Goal: Task Accomplishment & Management: Complete application form

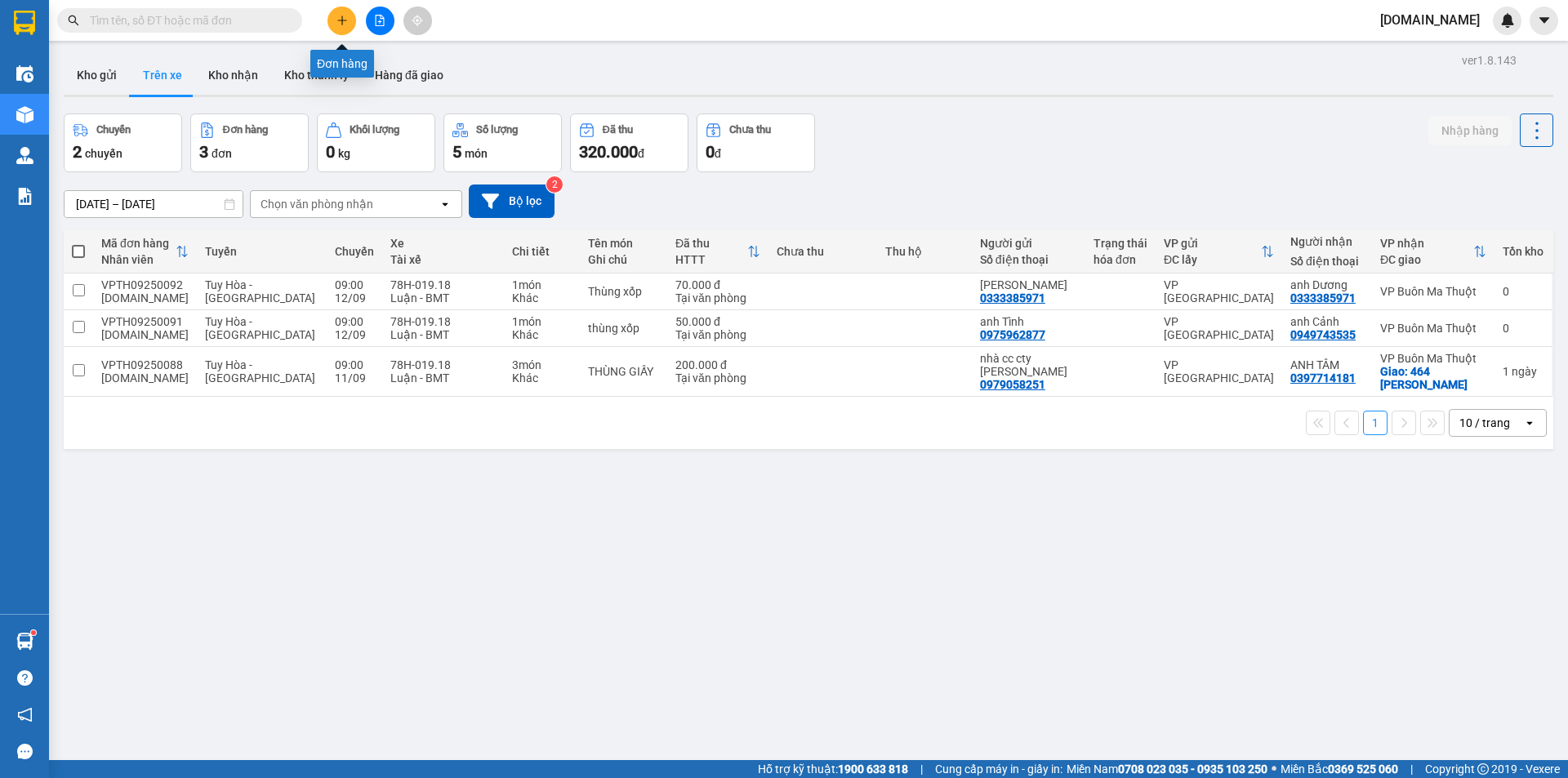
click at [341, 25] on icon "plus" at bounding box center [342, 21] width 11 height 11
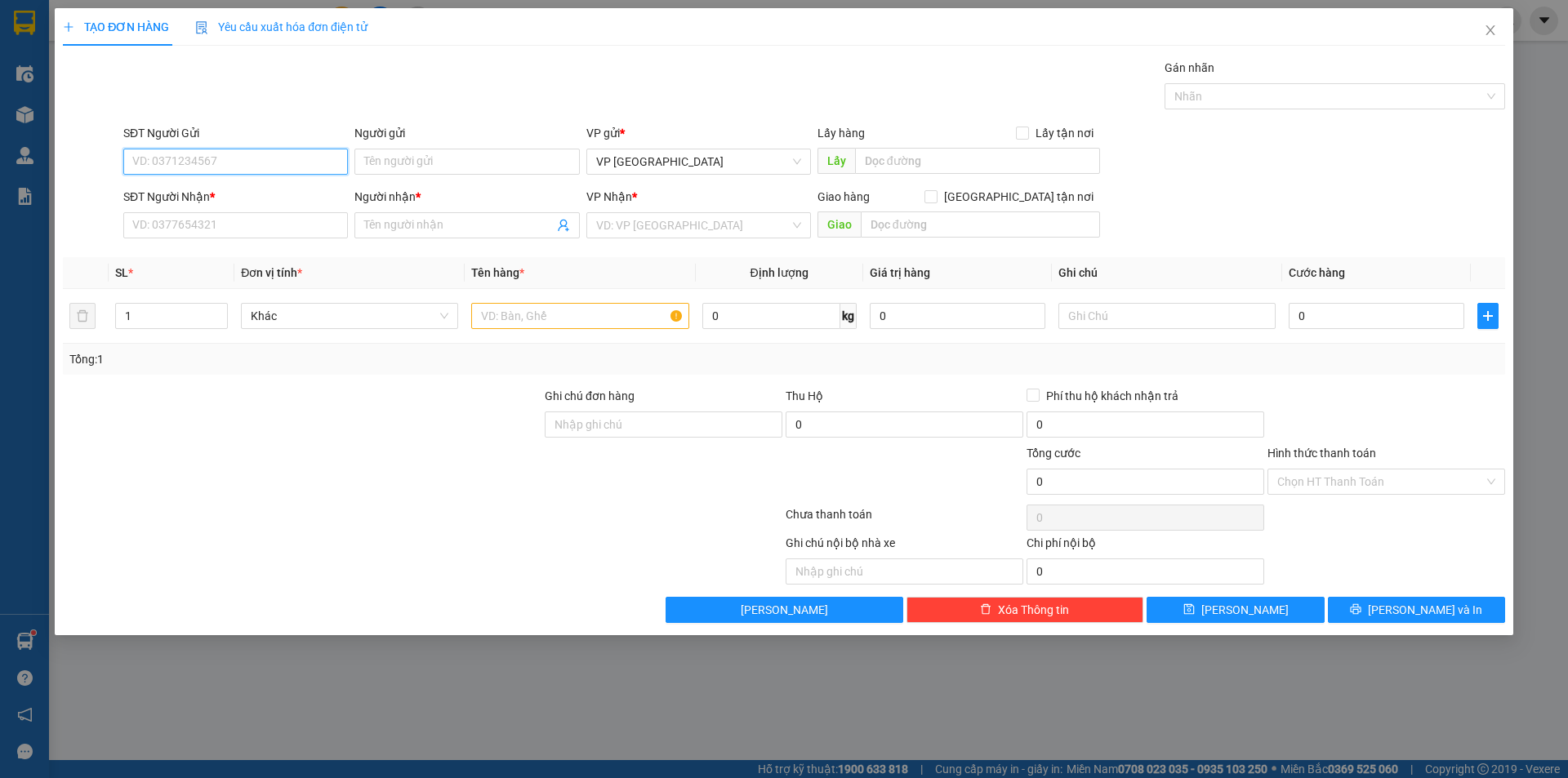
click at [288, 163] on input "SĐT Người Gửi" at bounding box center [236, 162] width 225 height 26
type input "0768590716"
click at [488, 155] on input "Người gửi" at bounding box center [466, 162] width 225 height 26
type input "chú Hùng"
click at [227, 221] on input "SĐT Người Nhận *" at bounding box center [236, 226] width 225 height 26
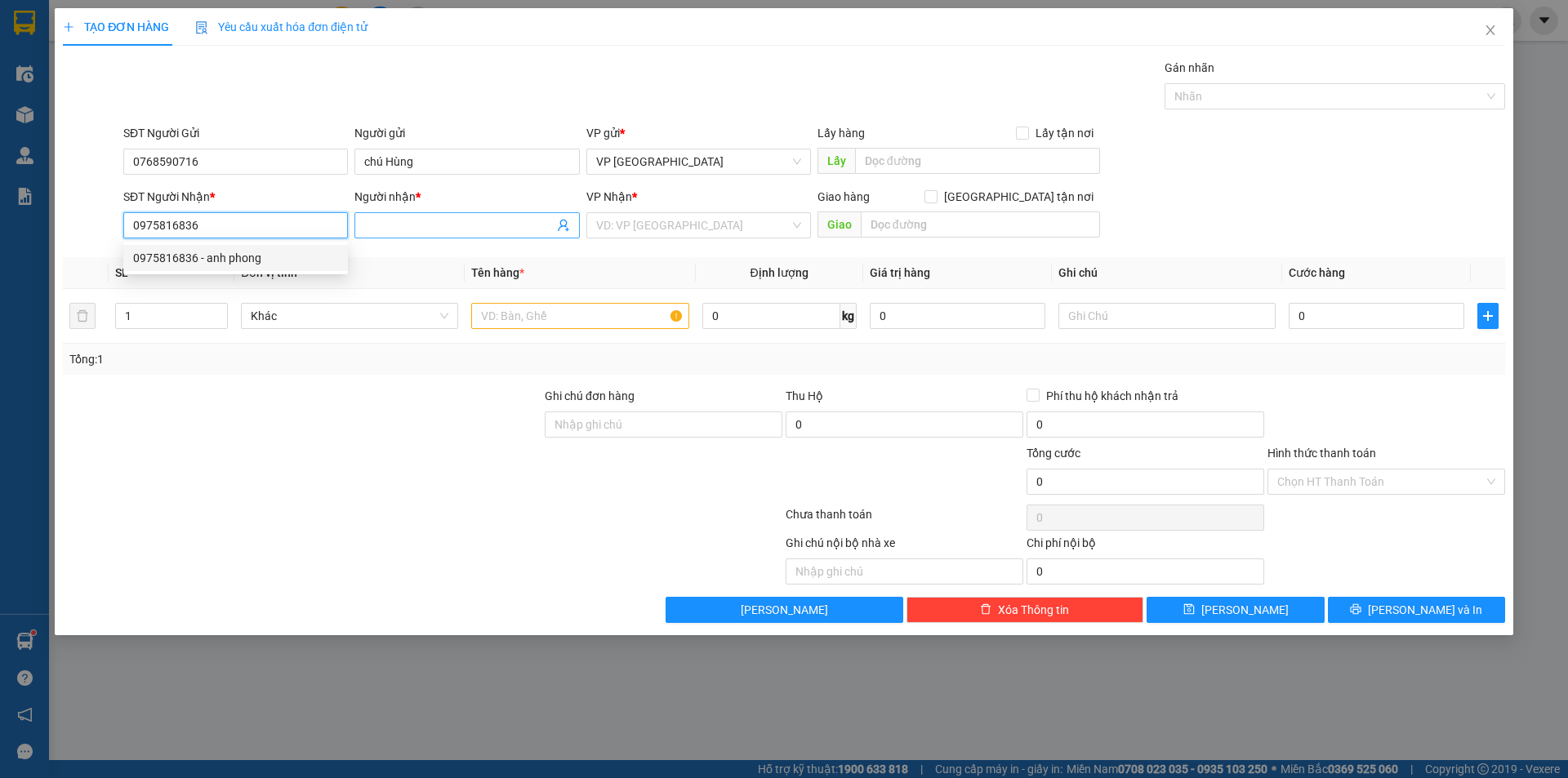
type input "0975816836"
click at [404, 225] on input "Người nhận *" at bounding box center [458, 225] width 188 height 18
type input "[PERSON_NAME]"
click at [542, 317] on input "text" at bounding box center [580, 316] width 217 height 26
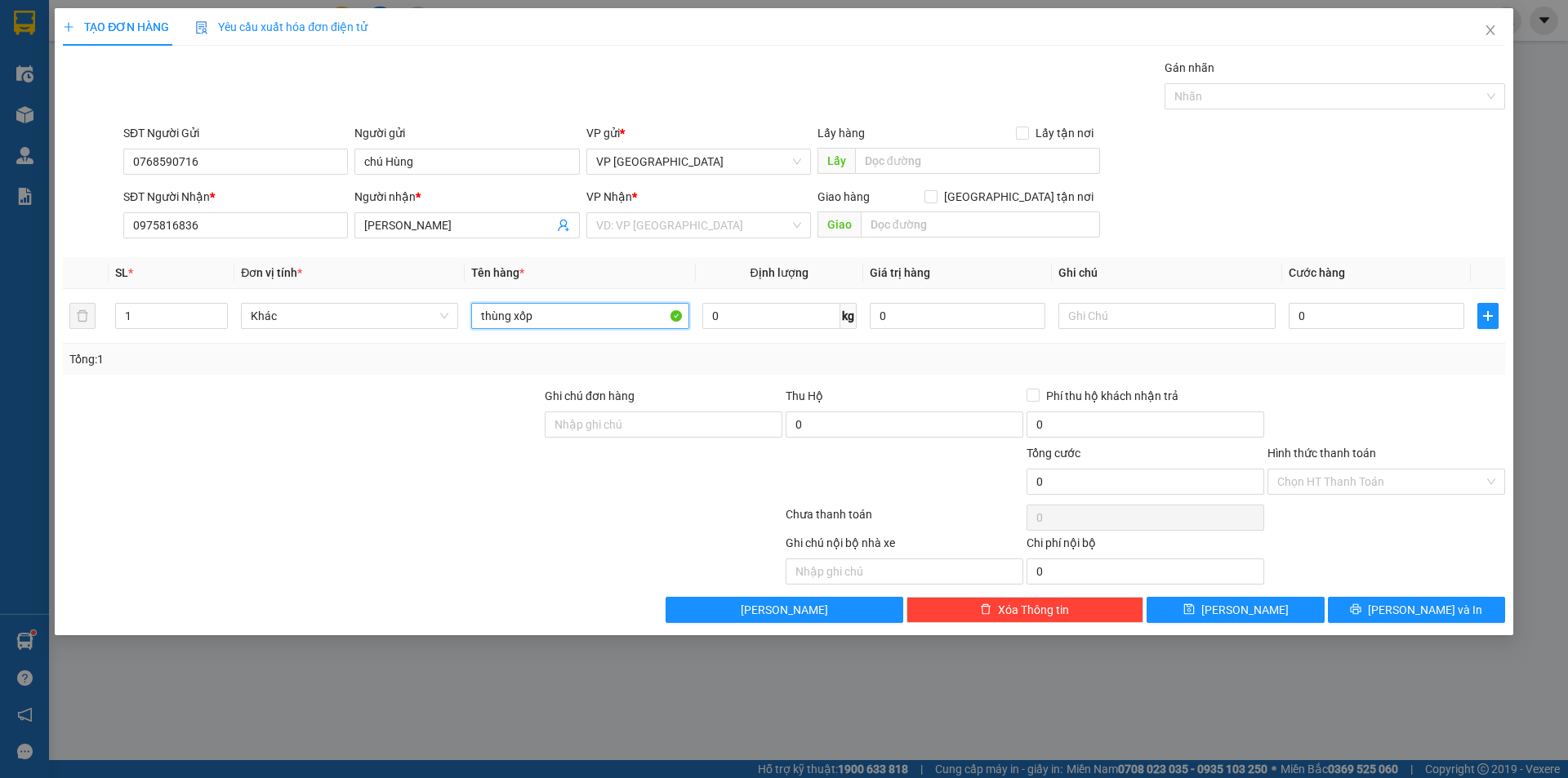
type input "thùng xốp"
click at [1321, 310] on input "0" at bounding box center [1376, 316] width 175 height 26
click at [1387, 310] on input "0" at bounding box center [1376, 316] width 175 height 26
click at [1318, 315] on input "0" at bounding box center [1376, 316] width 175 height 26
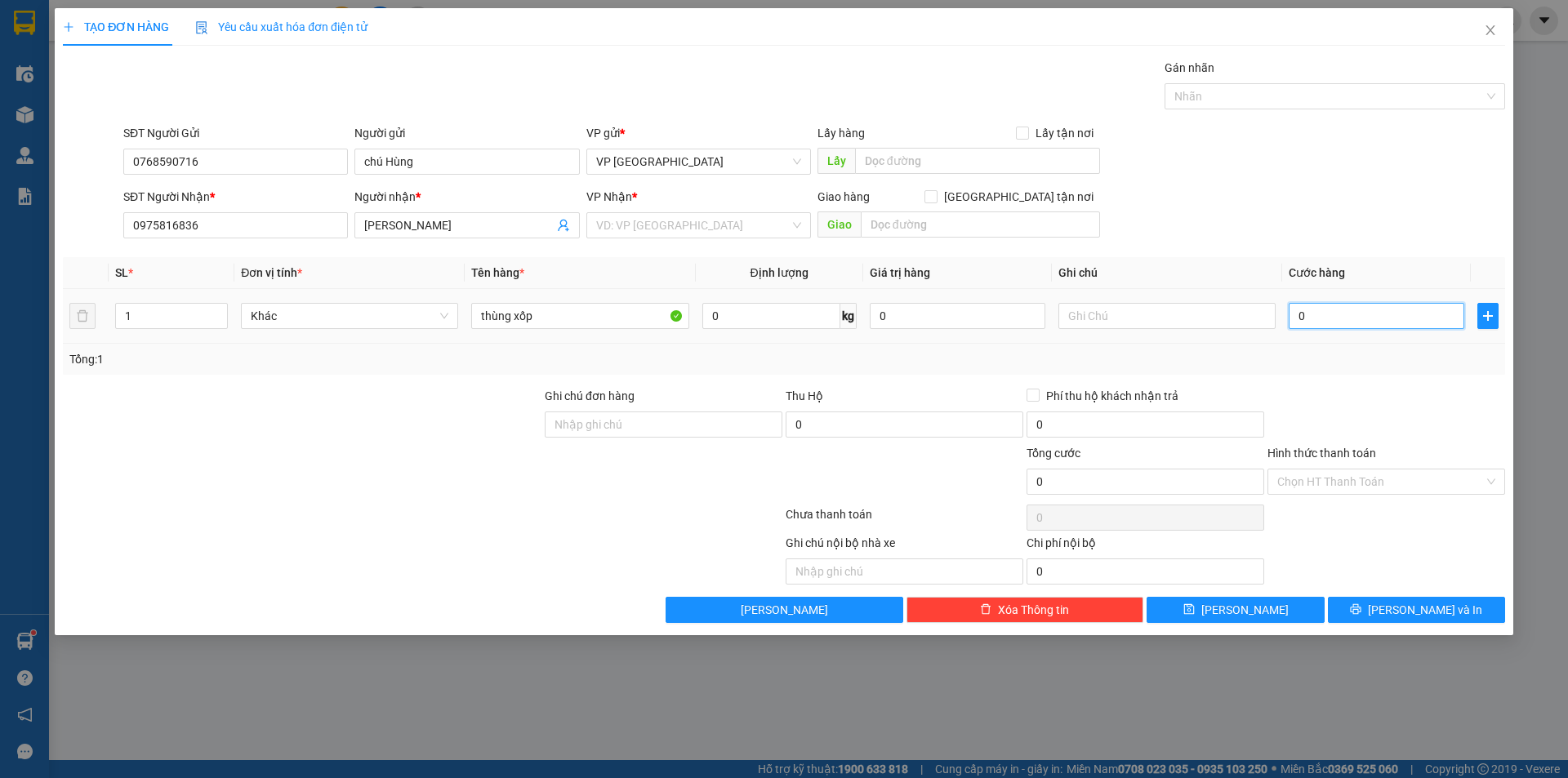
click at [1304, 319] on input "0" at bounding box center [1376, 316] width 175 height 26
type input "07"
type input "7"
type input "070"
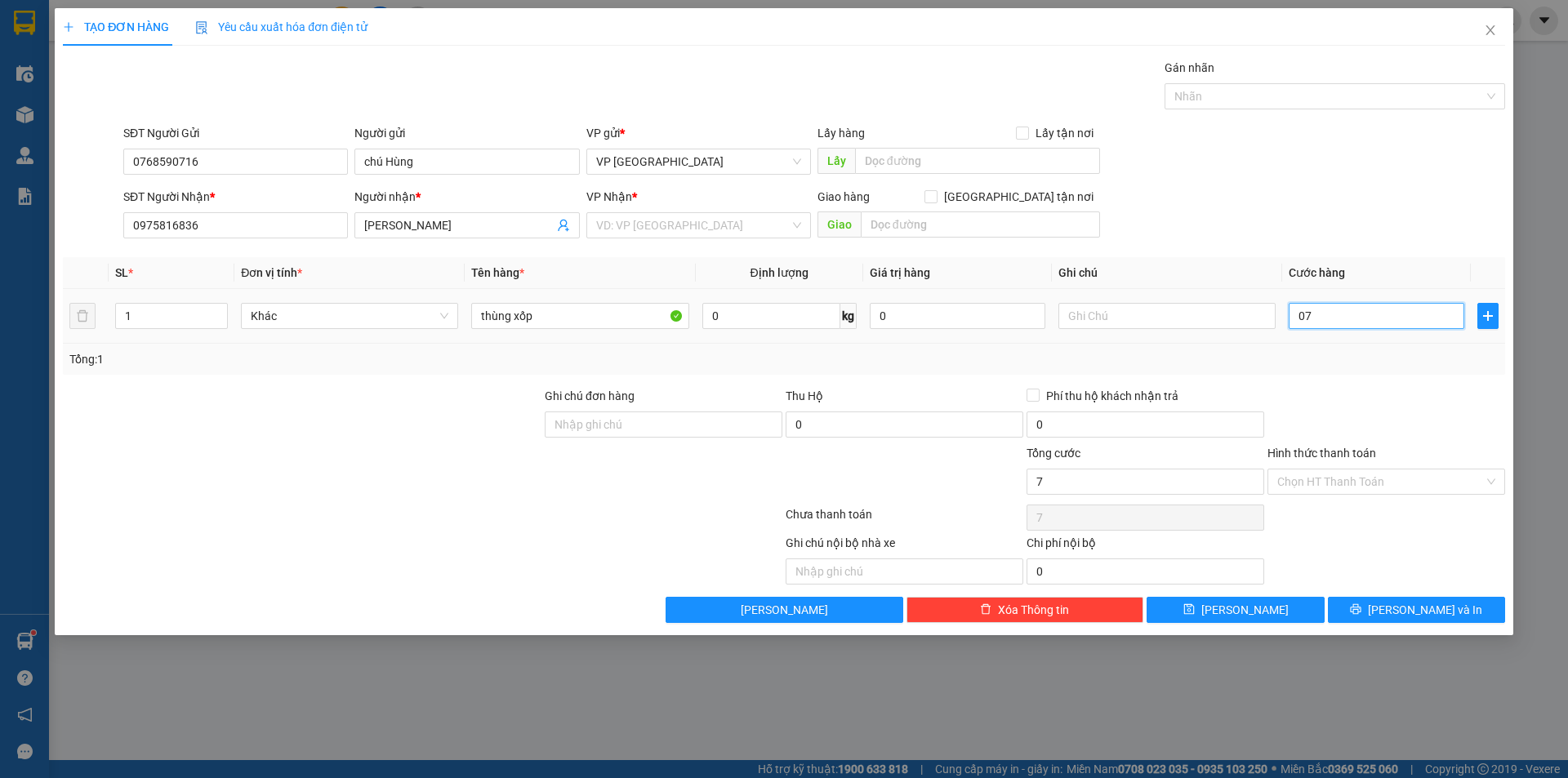
type input "70"
type input "0.700"
type input "700"
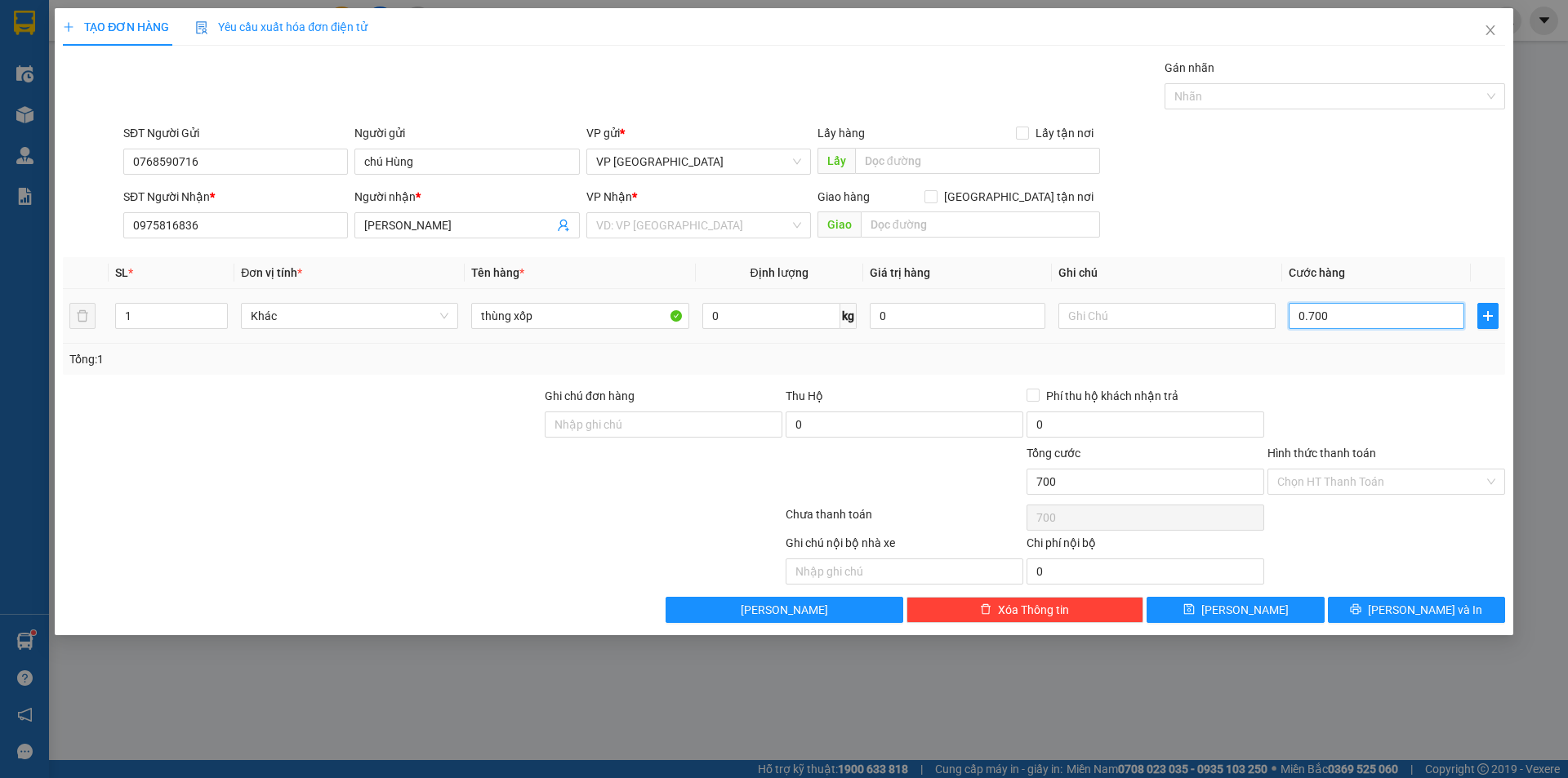
type input "07.000"
type input "7.000"
type input "070.000"
type input "70.000"
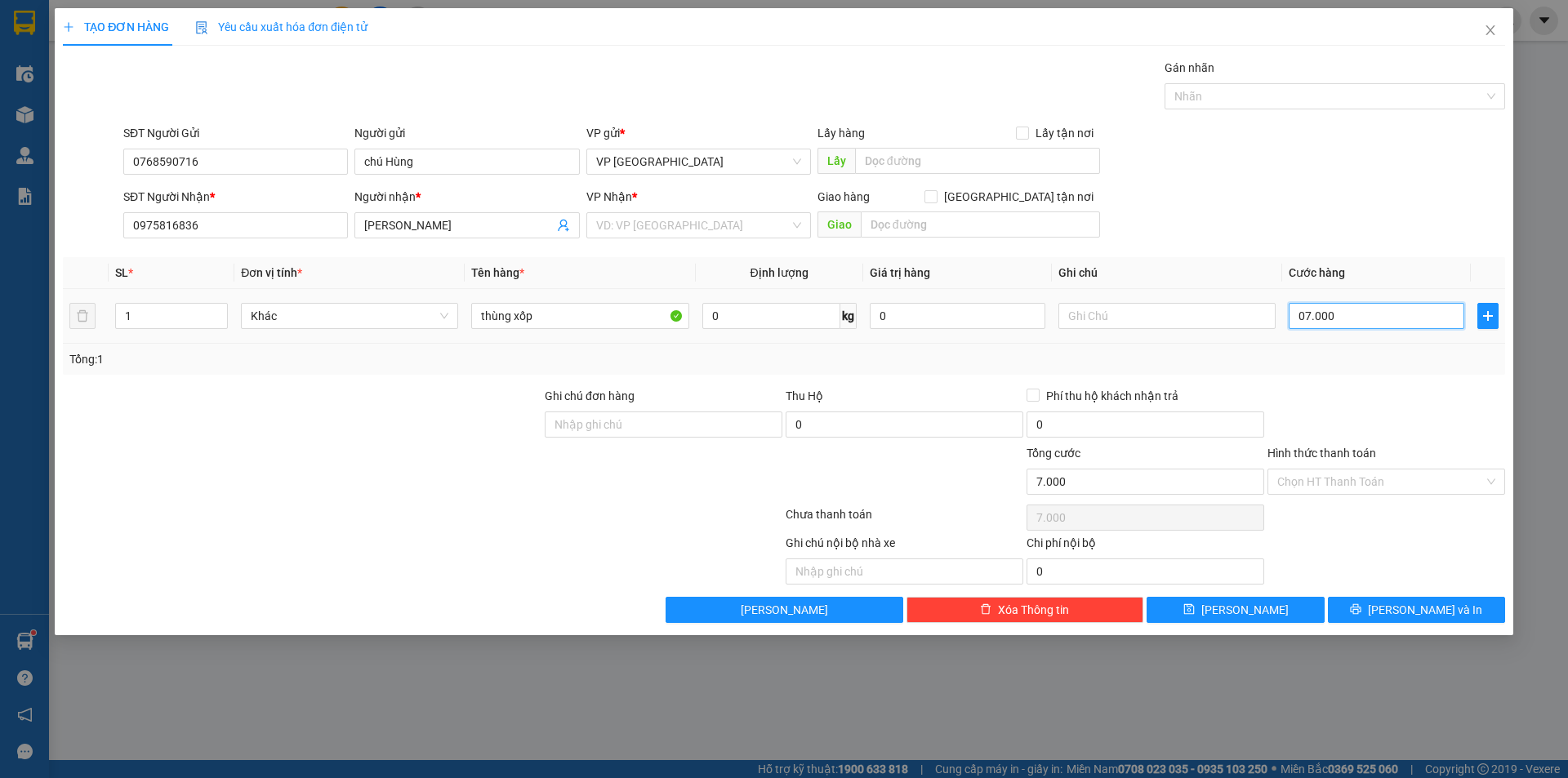
type input "70.000"
click at [1336, 319] on input "070.000" at bounding box center [1376, 316] width 175 height 26
type input "70.000"
click at [981, 229] on input "text" at bounding box center [980, 225] width 239 height 26
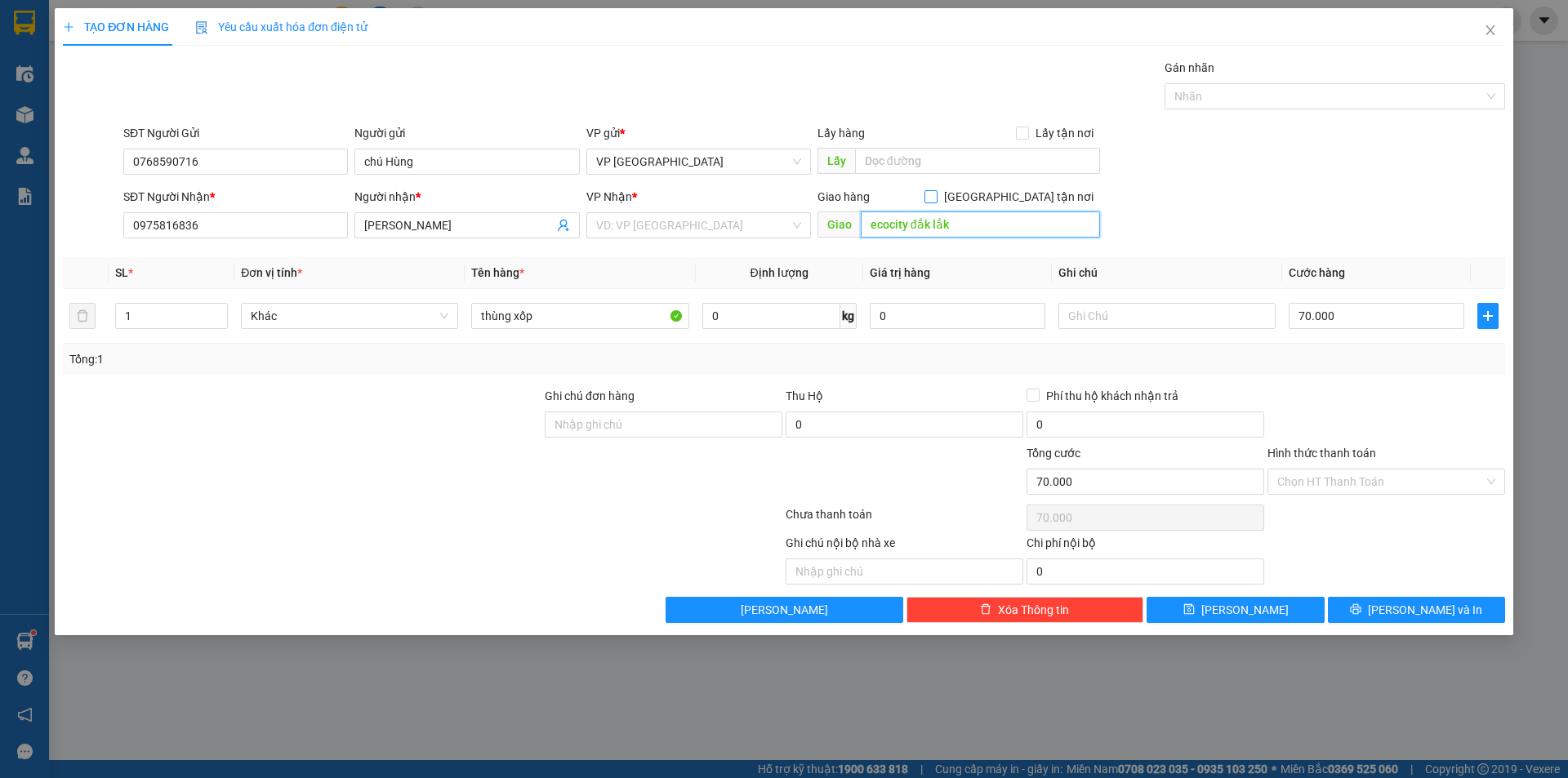
type input "ecocity đắk lắk"
click at [936, 198] on input "[GEOGRAPHIC_DATA] tận nơi" at bounding box center [930, 196] width 11 height 11
checkbox input "true"
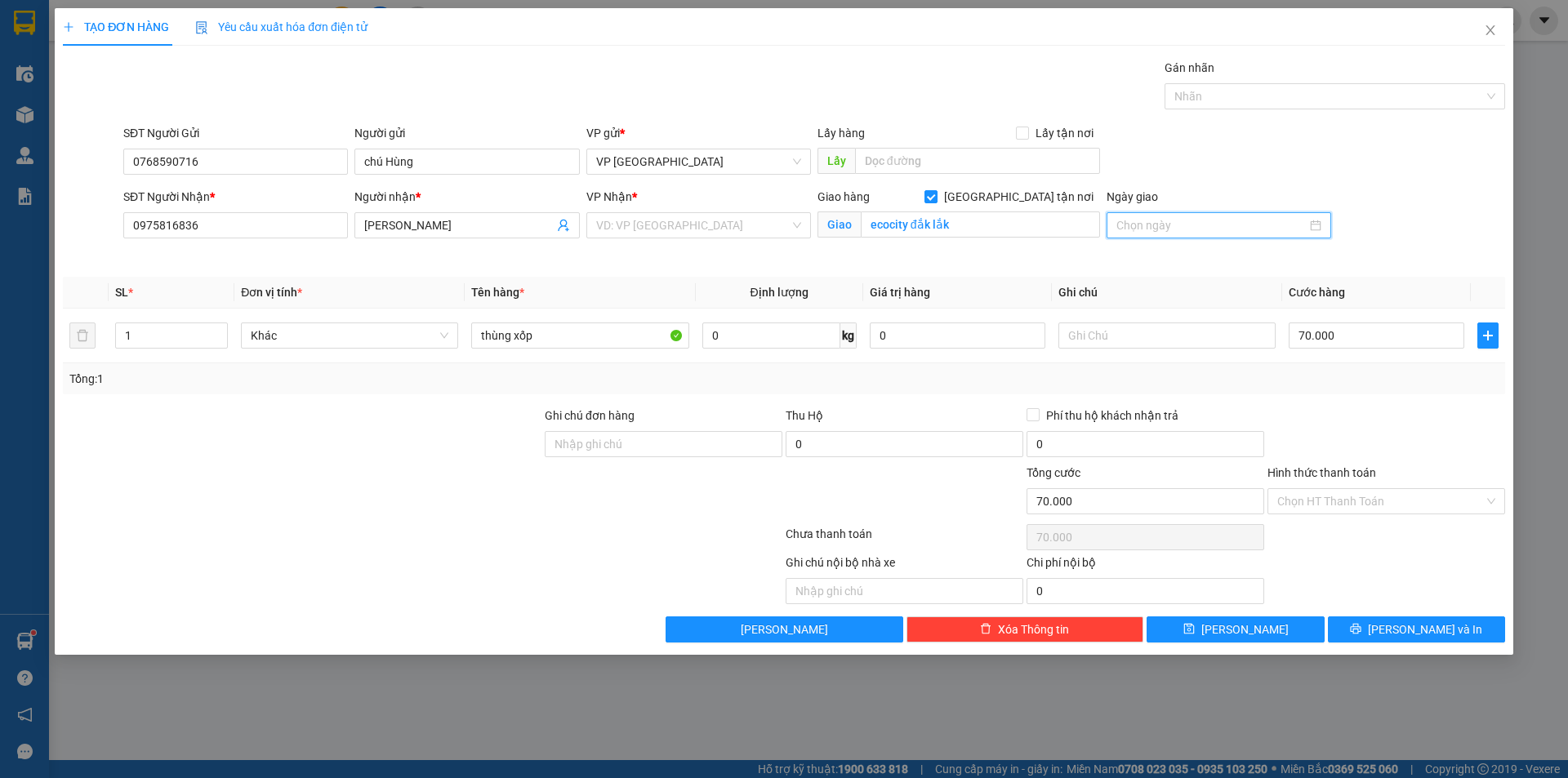
click at [1121, 225] on input "Ngày giao" at bounding box center [1211, 225] width 190 height 18
type input "[DATE]"
click at [1275, 342] on div "12" at bounding box center [1278, 345] width 20 height 20
click at [1345, 496] on input "Hình thức thanh toán" at bounding box center [1381, 501] width 207 height 24
click at [1408, 635] on span "[PERSON_NAME] và In" at bounding box center [1426, 629] width 114 height 18
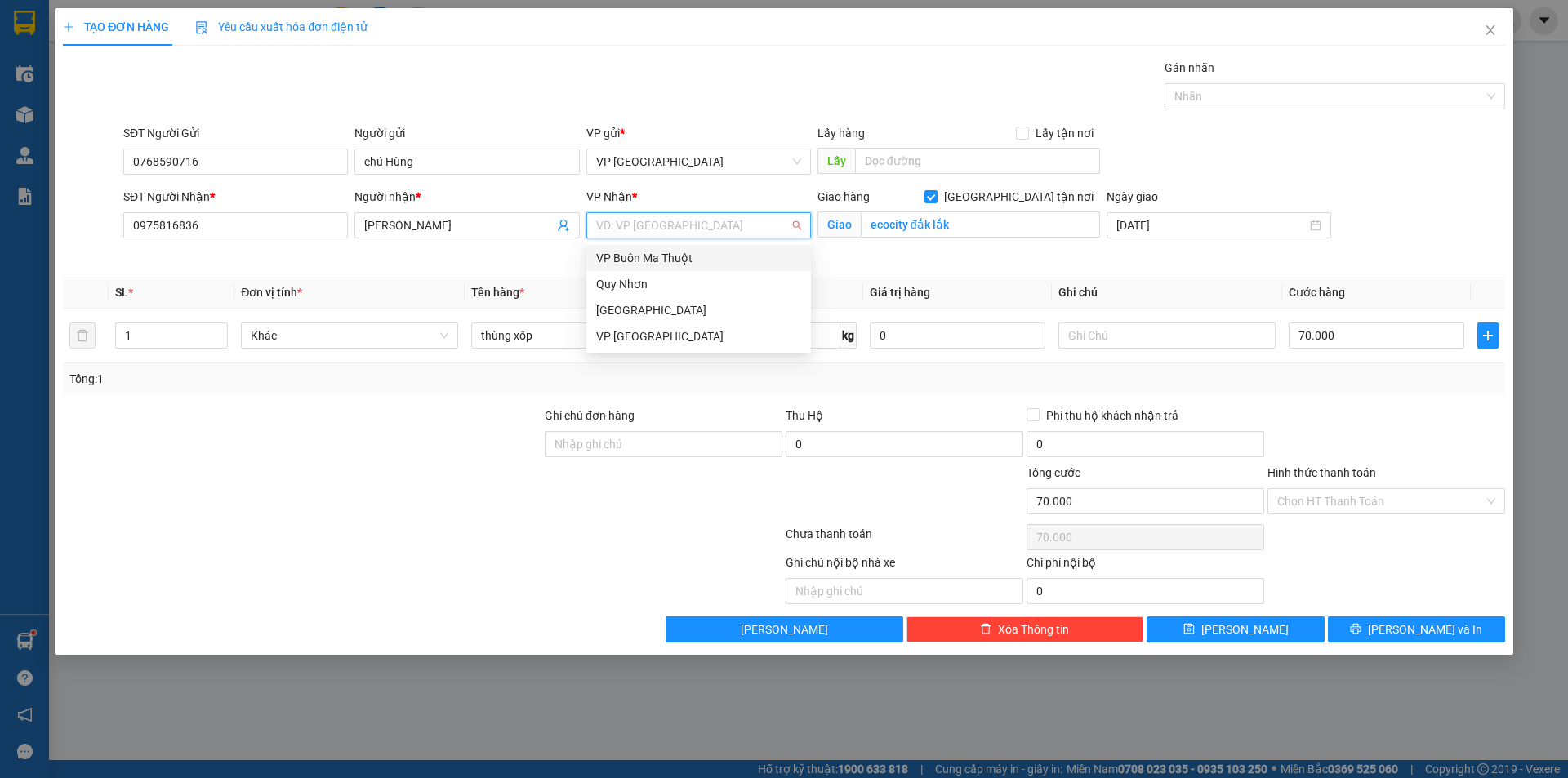
click at [699, 214] on input "search" at bounding box center [693, 226] width 194 height 24
click at [701, 257] on div "VP Buôn Ma Thuột" at bounding box center [699, 257] width 205 height 18
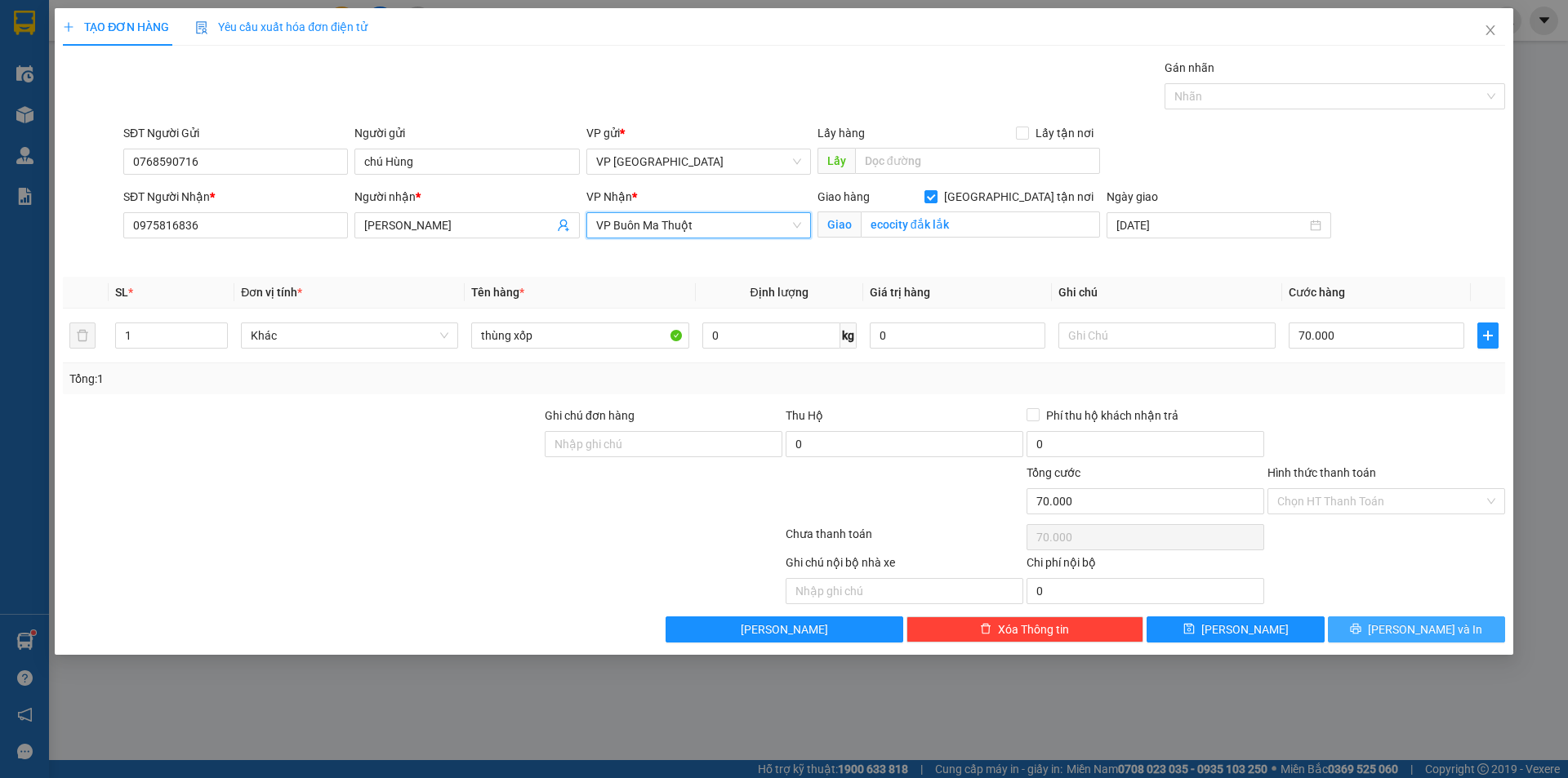
click at [1415, 625] on span "[PERSON_NAME] và In" at bounding box center [1426, 629] width 114 height 18
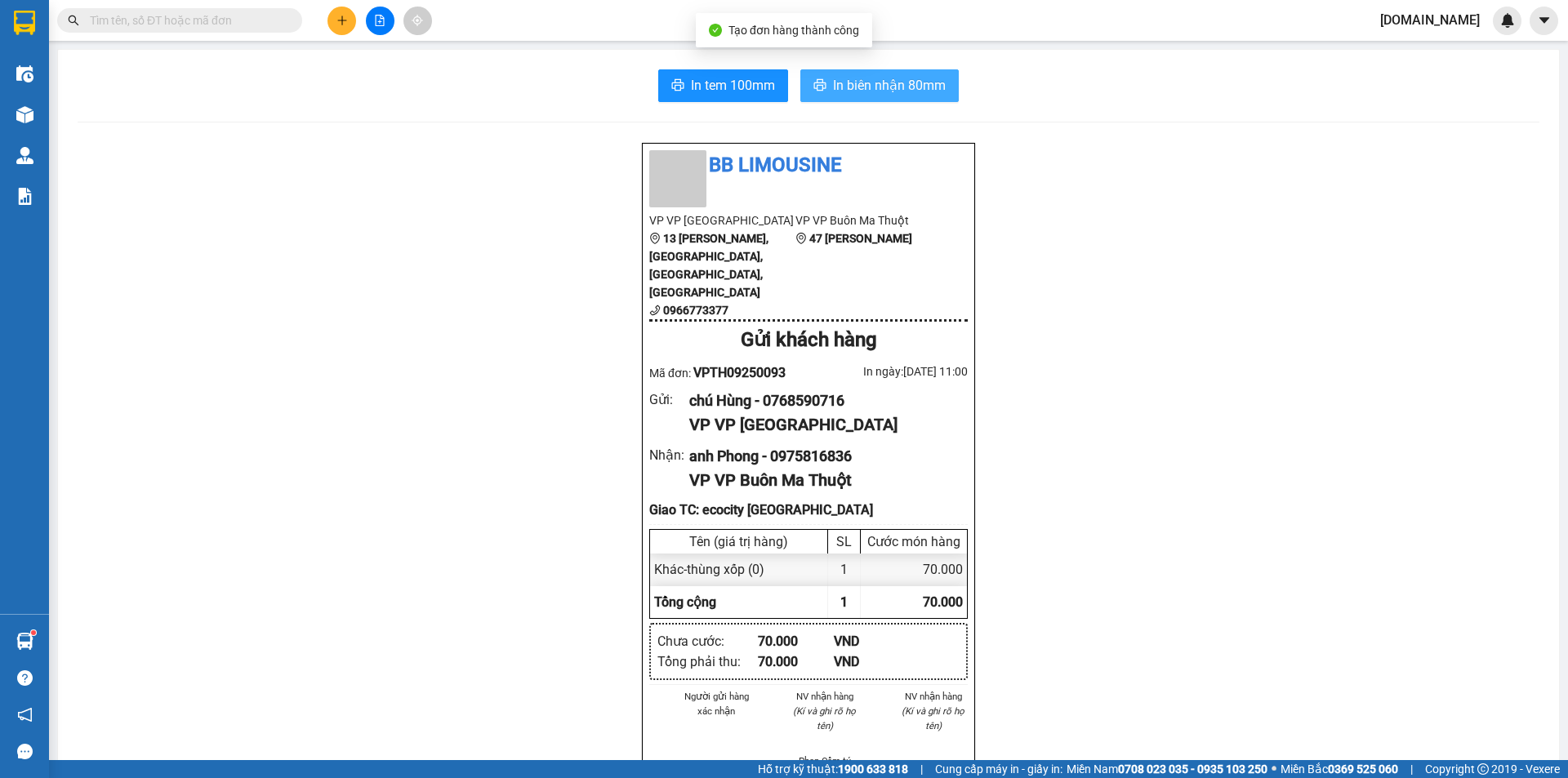
click at [880, 87] on span "In biên nhận 80mm" at bounding box center [889, 85] width 112 height 21
